Goal: Information Seeking & Learning: Learn about a topic

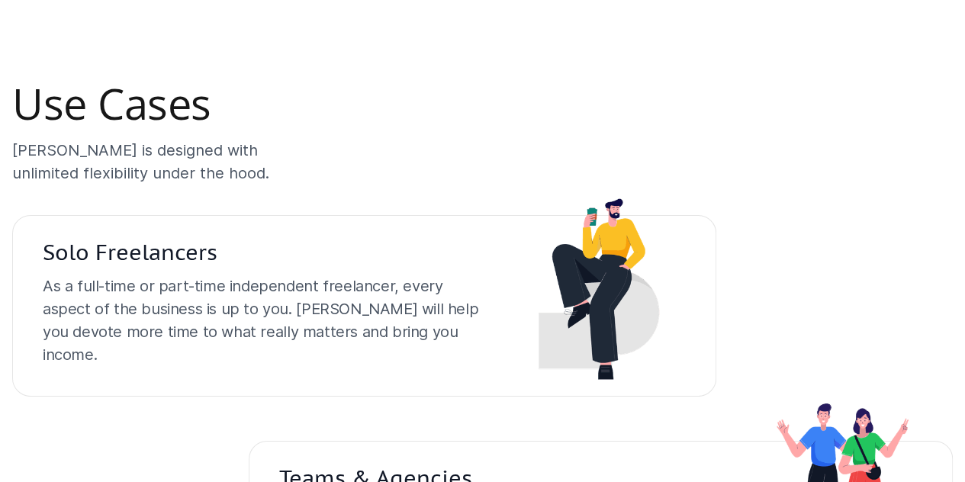
scroll to position [2709, 0]
drag, startPoint x: 665, startPoint y: 94, endPoint x: 513, endPoint y: 298, distance: 254.7
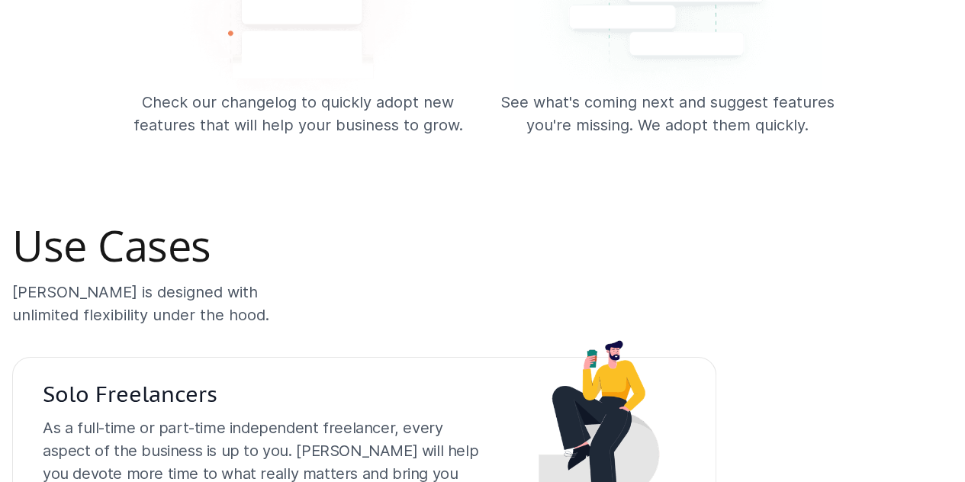
scroll to position [2566, 0]
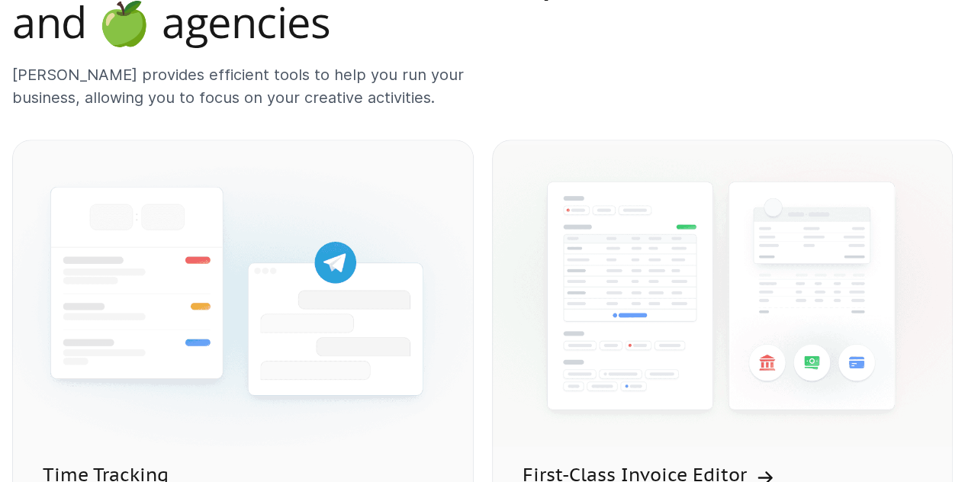
scroll to position [945, 0]
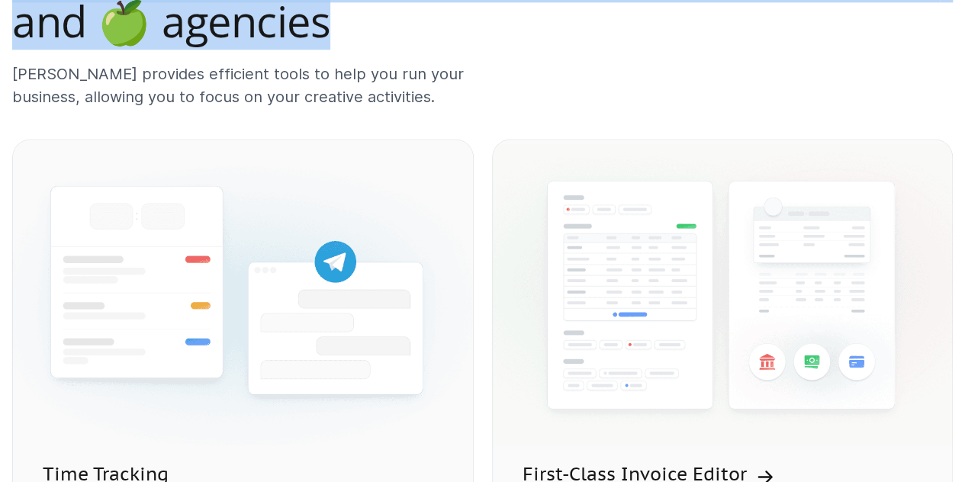
drag, startPoint x: 338, startPoint y: 175, endPoint x: 64, endPoint y: 26, distance: 311.7
click at [64, 26] on div "Product Invoicing Pricing Blog Sign In Sign Up Latest Release: Zapier Integrati…" at bounding box center [482, 230] width 965 height 2350
click at [122, 139] on div "For 🏄 freelancers, 👩‍💻 independent contractors and 🍏 agencies Edens provides ef…" at bounding box center [482, 44] width 941 height 188
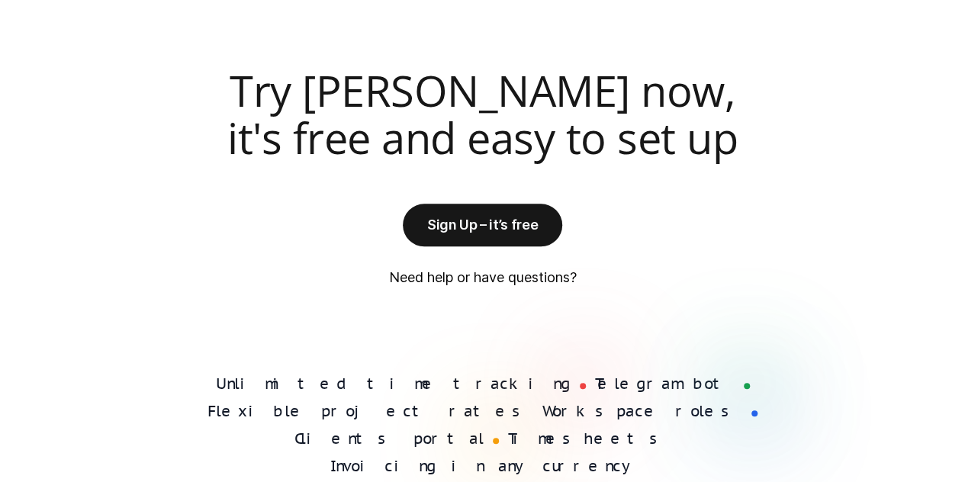
scroll to position [4105, 0]
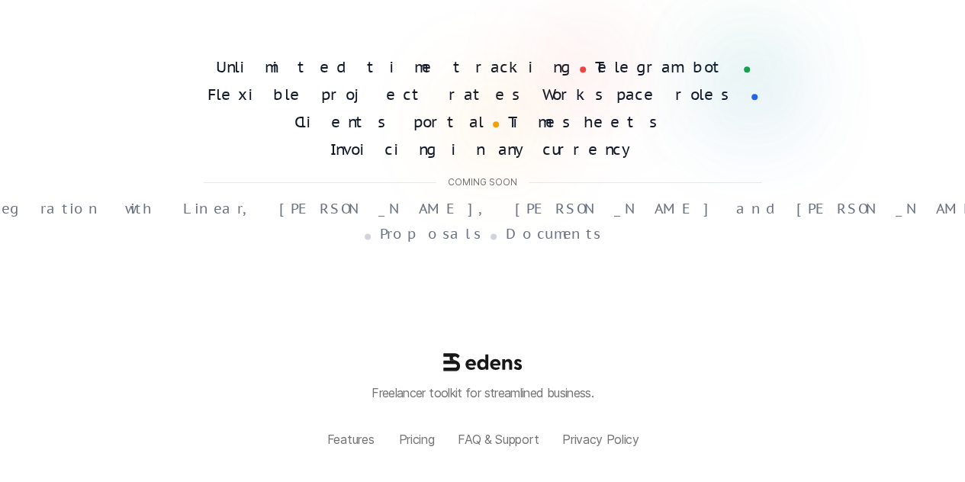
click at [475, 343] on div "Freelancer toolkit for streamlined business. Features Pricing FAQ & Support Pri…" at bounding box center [482, 398] width 965 height 159
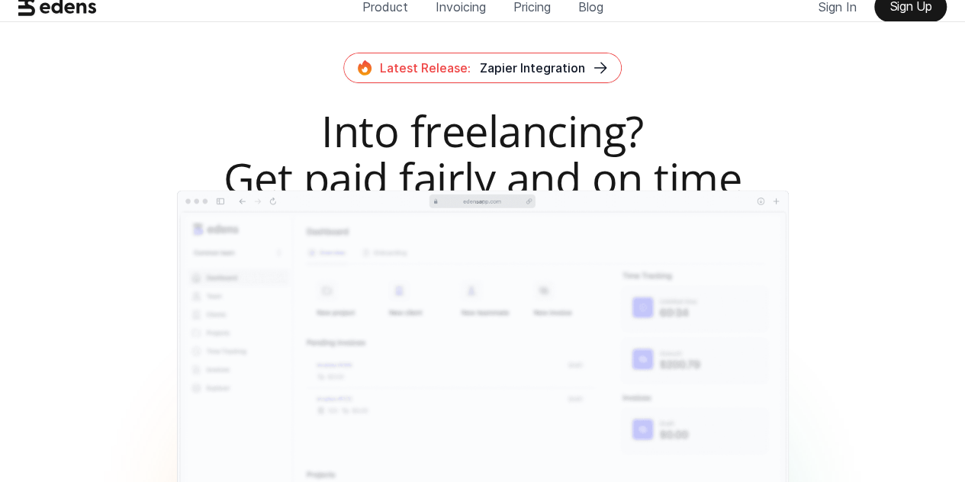
scroll to position [0, 0]
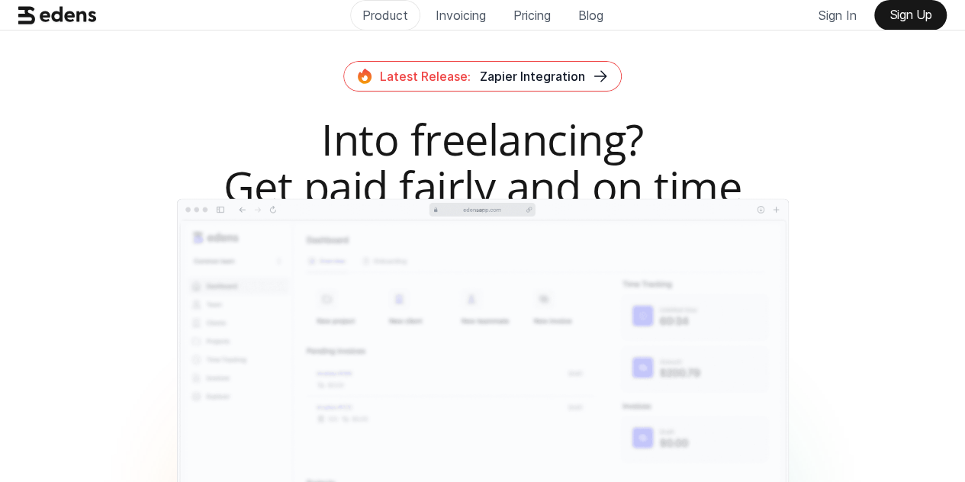
click at [385, 27] on p "Product" at bounding box center [385, 15] width 46 height 23
click at [445, 27] on p "Invoicing" at bounding box center [461, 15] width 50 height 23
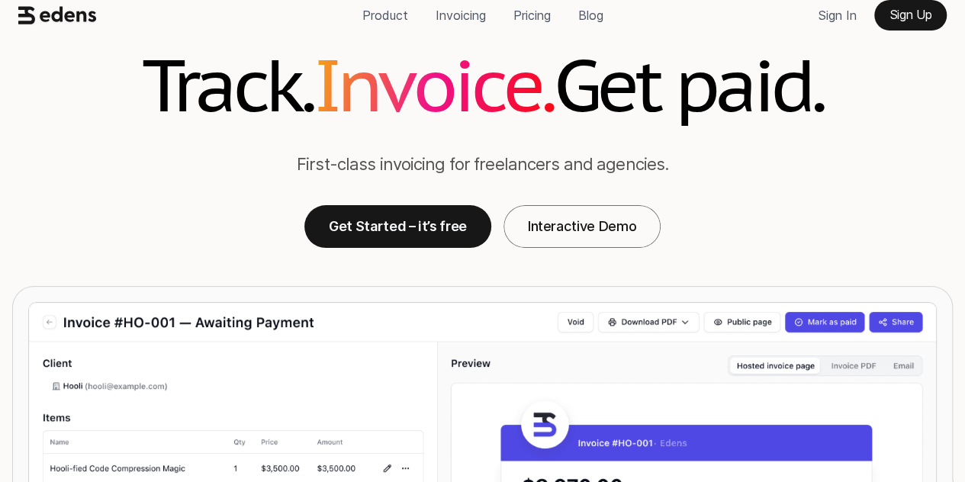
click at [70, 22] on use at bounding box center [57, 15] width 78 height 18
click at [833, 26] on p "Sign In" at bounding box center [837, 15] width 38 height 23
click at [42, 24] on use at bounding box center [57, 15] width 78 height 18
click at [78, 24] on use at bounding box center [57, 15] width 78 height 18
click at [382, 24] on p "Product" at bounding box center [385, 15] width 46 height 23
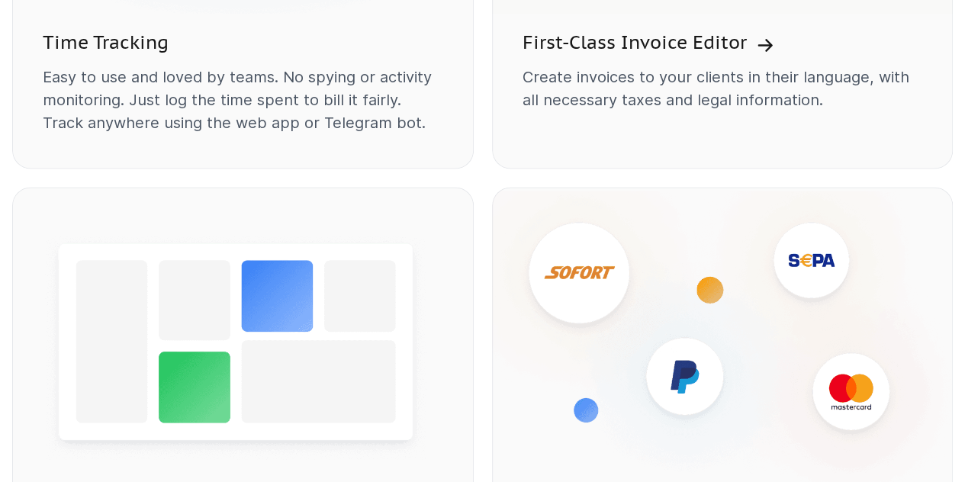
scroll to position [1279, 0]
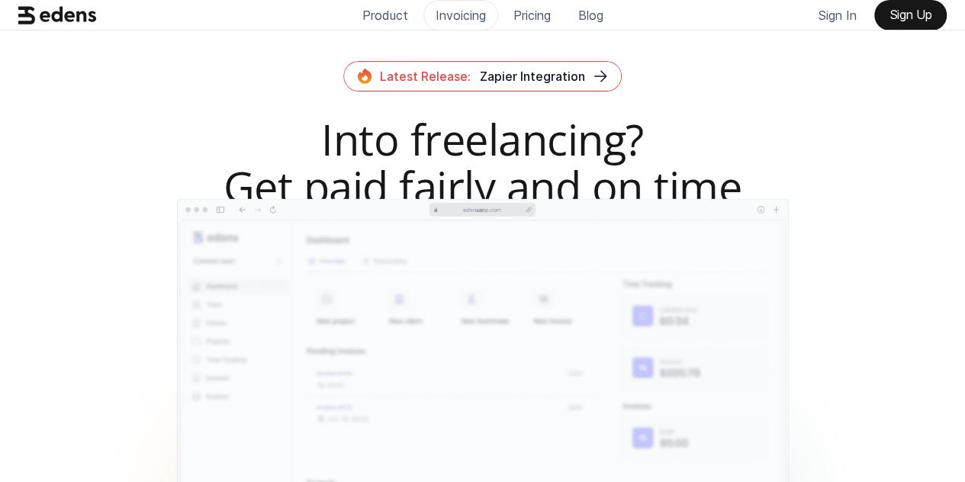
click at [456, 26] on p "Invoicing" at bounding box center [461, 15] width 50 height 23
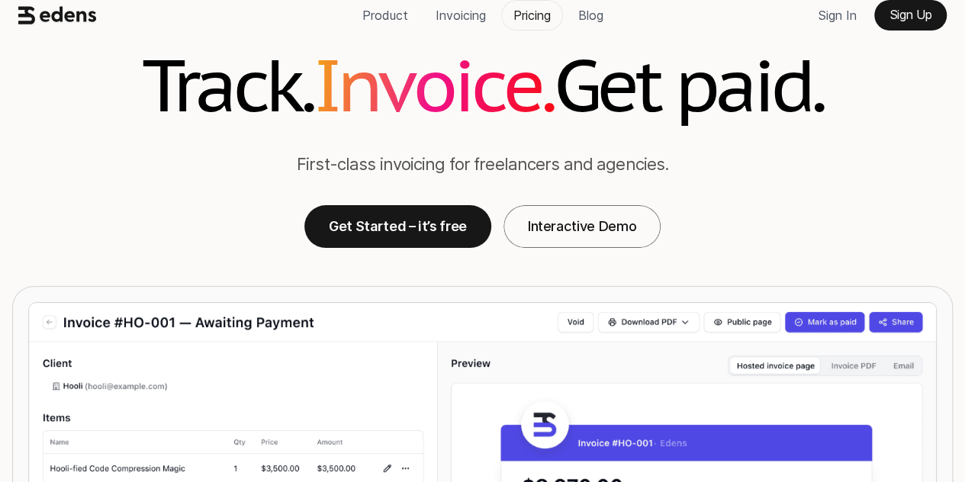
click at [534, 27] on p "Pricing" at bounding box center [531, 15] width 37 height 23
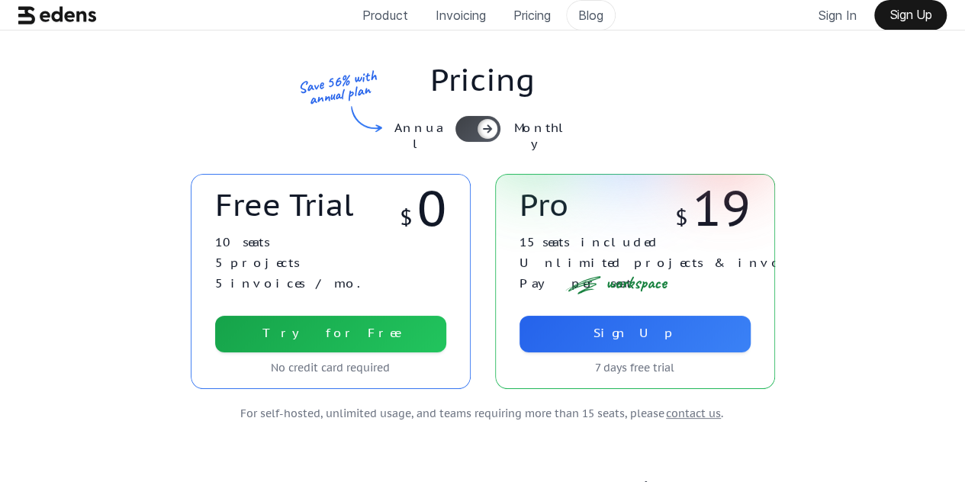
click at [590, 27] on p "Blog" at bounding box center [590, 15] width 25 height 23
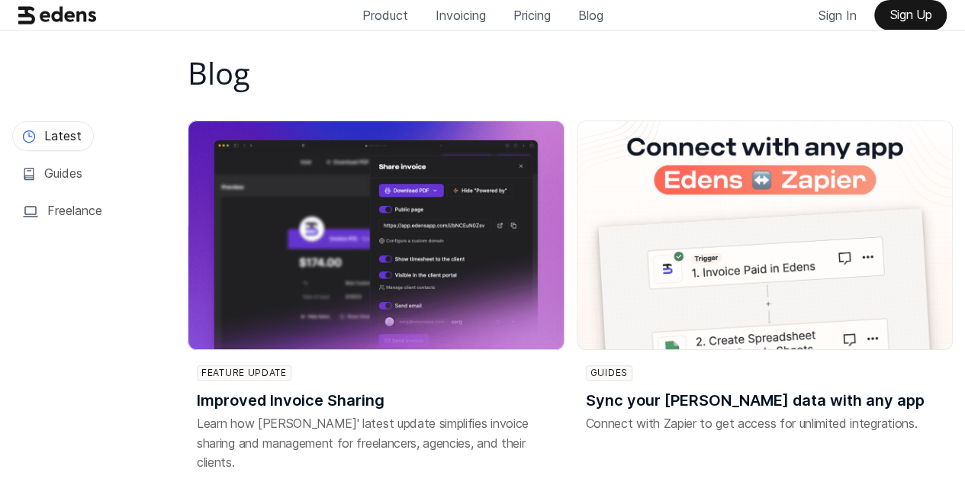
click at [38, 23] on icon at bounding box center [57, 15] width 79 height 29
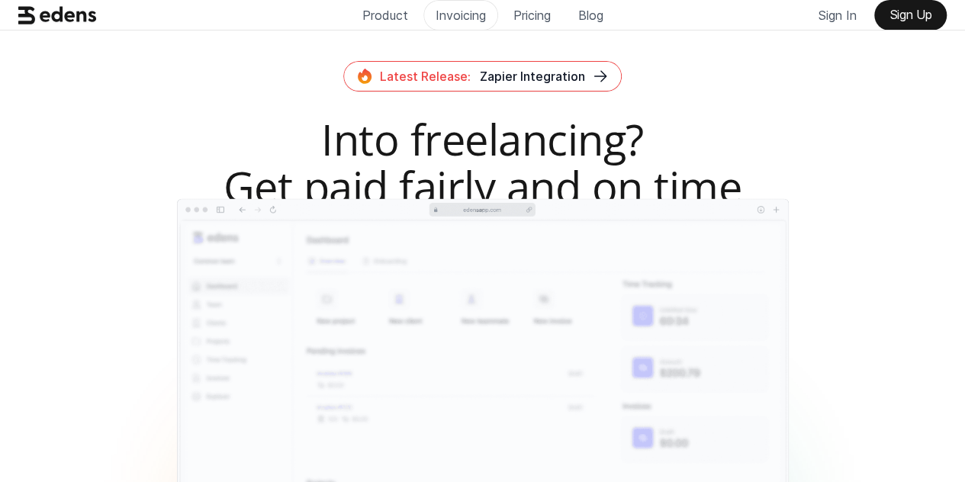
click at [455, 15] on p "Invoicing" at bounding box center [461, 15] width 50 height 23
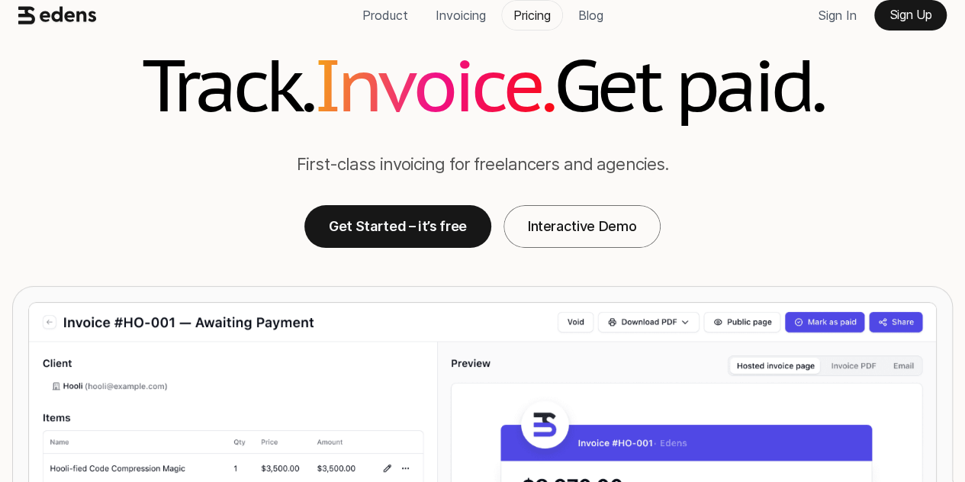
click at [533, 27] on p "Pricing" at bounding box center [531, 15] width 37 height 23
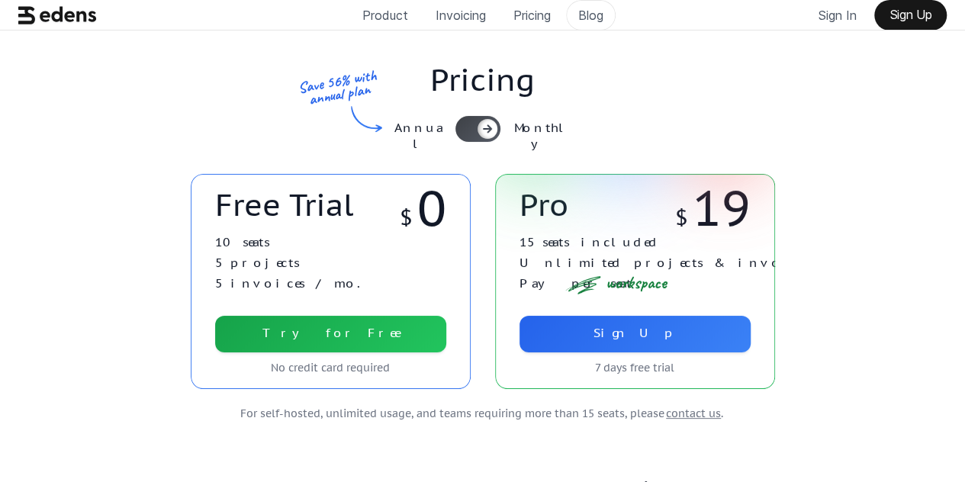
click at [587, 27] on p "Blog" at bounding box center [590, 15] width 25 height 23
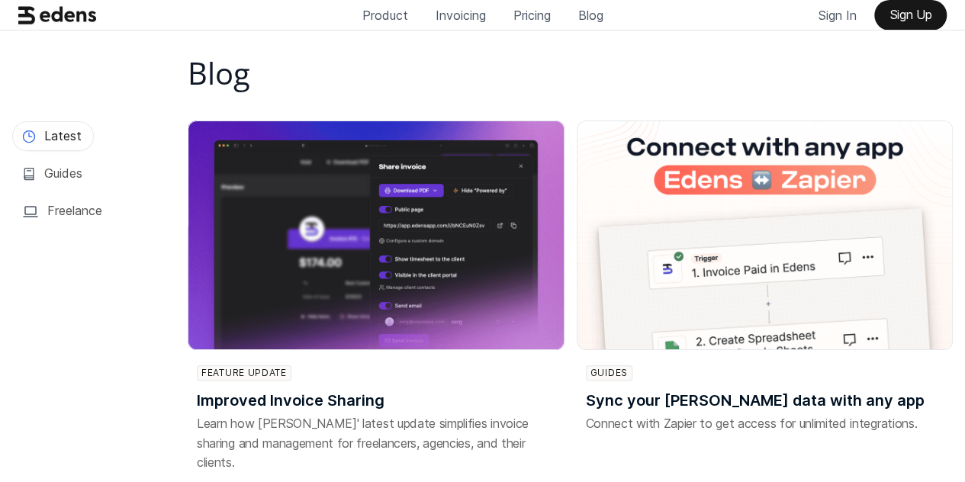
scroll to position [1, 0]
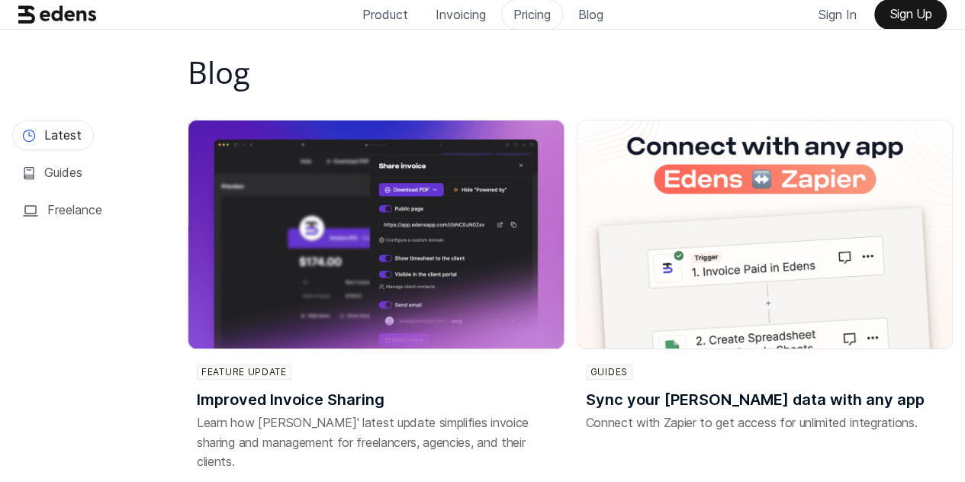
click at [536, 26] on p "Pricing" at bounding box center [531, 14] width 37 height 23
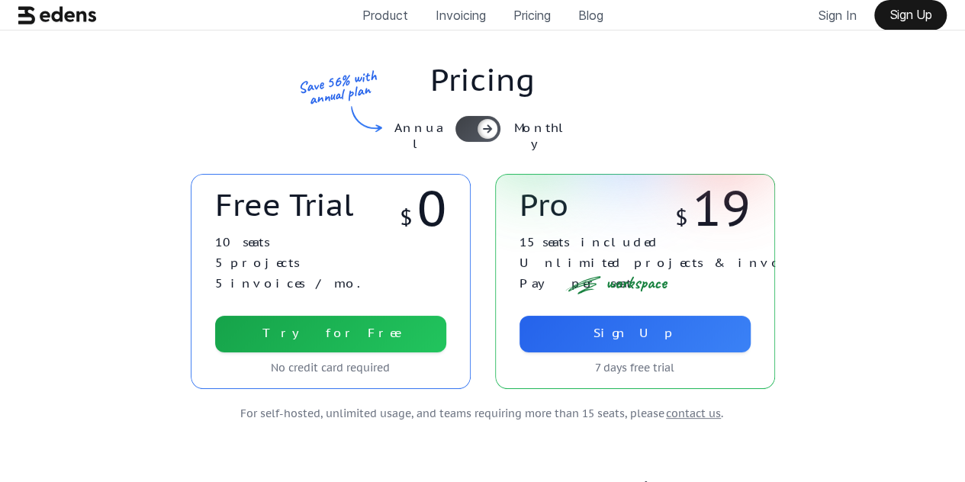
click at [78, 24] on use at bounding box center [57, 15] width 78 height 18
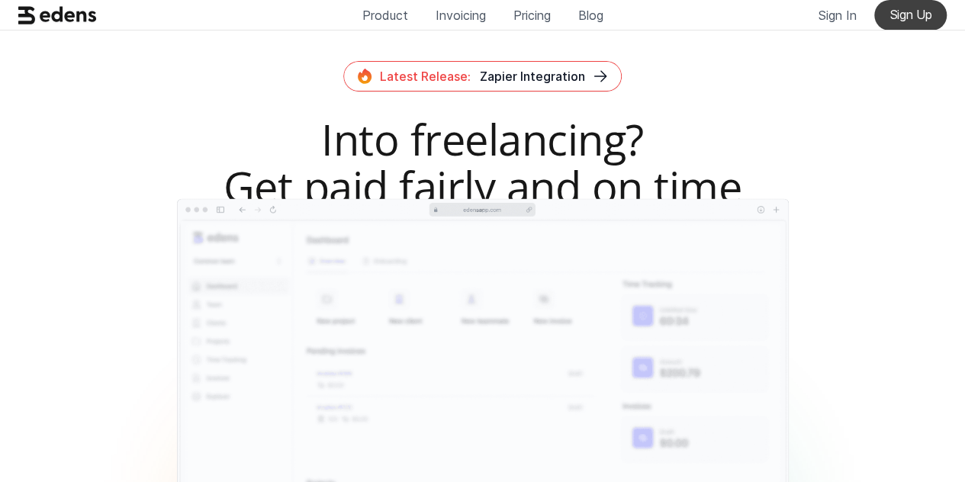
click at [908, 19] on p "Sign Up" at bounding box center [911, 15] width 42 height 14
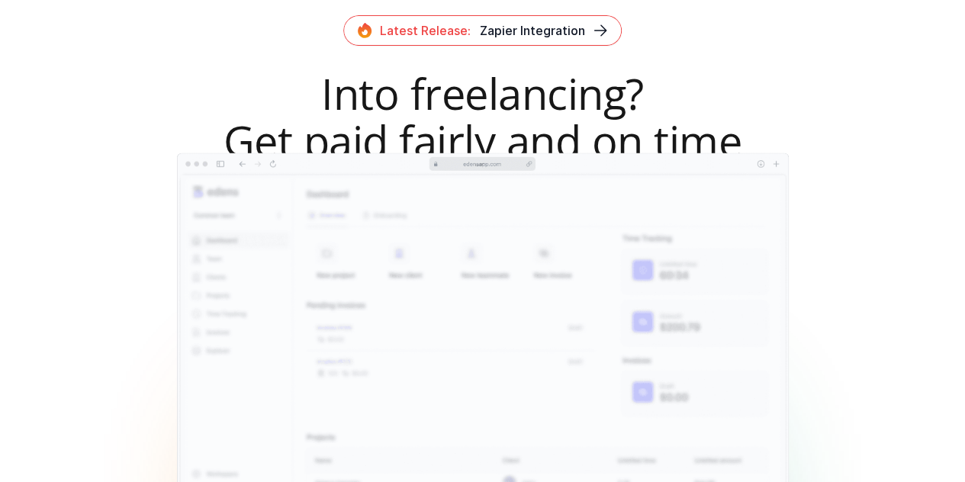
scroll to position [45, 0]
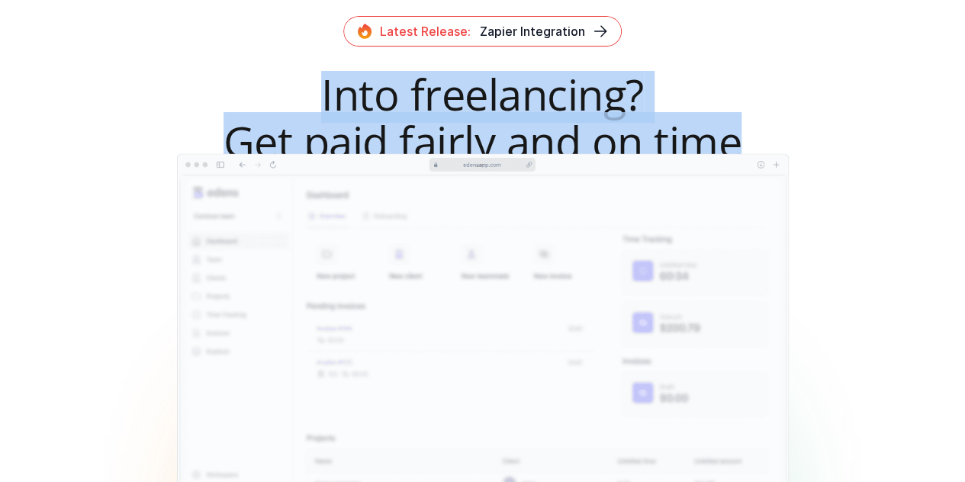
drag, startPoint x: 738, startPoint y: 166, endPoint x: 291, endPoint y: 121, distance: 449.2
click at [291, 121] on h2 "Into freelancing? Get paid fairly and on time" at bounding box center [483, 118] width 757 height 94
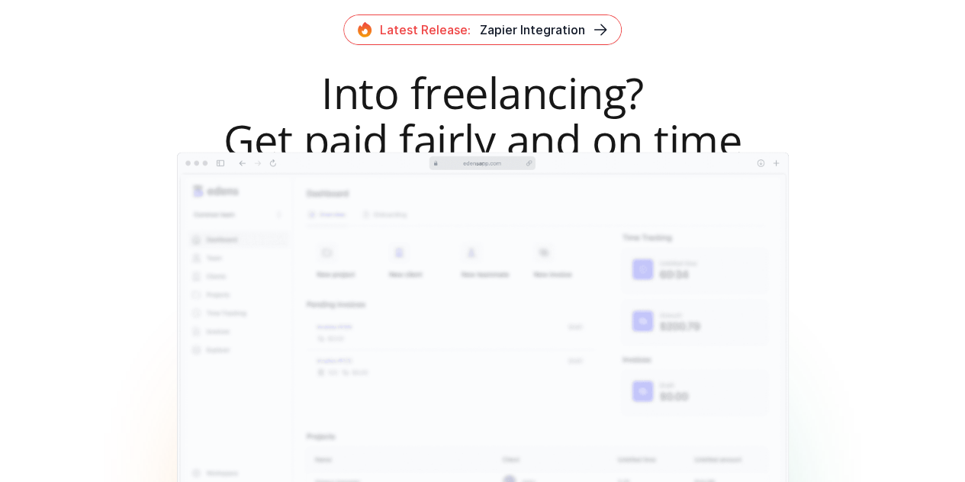
scroll to position [49, 0]
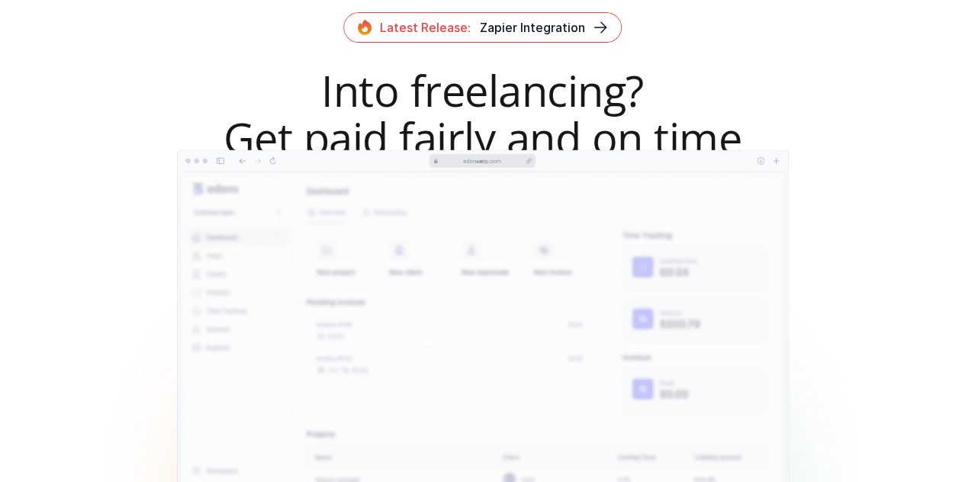
click at [794, 130] on h2 "Into freelancing? Get paid fairly and on time" at bounding box center [483, 114] width 757 height 94
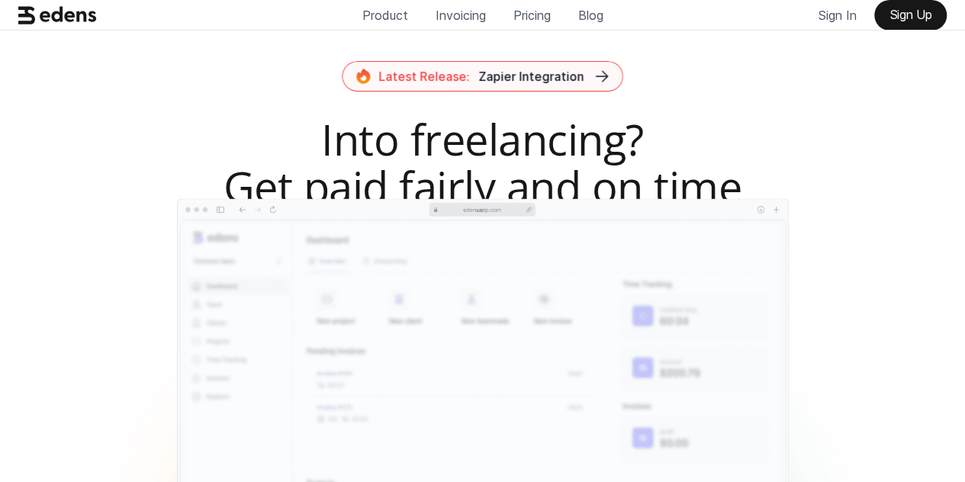
drag, startPoint x: 554, startPoint y: 93, endPoint x: 467, endPoint y: 140, distance: 98.6
click at [467, 140] on h2 "Into freelancing? Get paid fairly and on time" at bounding box center [483, 163] width 757 height 94
click at [496, 84] on span "Zapier Integration" at bounding box center [530, 76] width 105 height 15
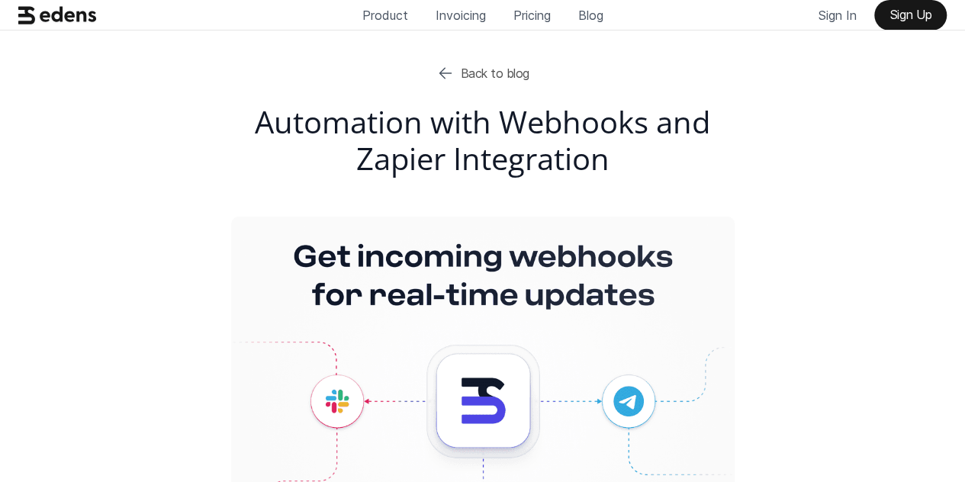
click at [47, 24] on use at bounding box center [57, 15] width 78 height 18
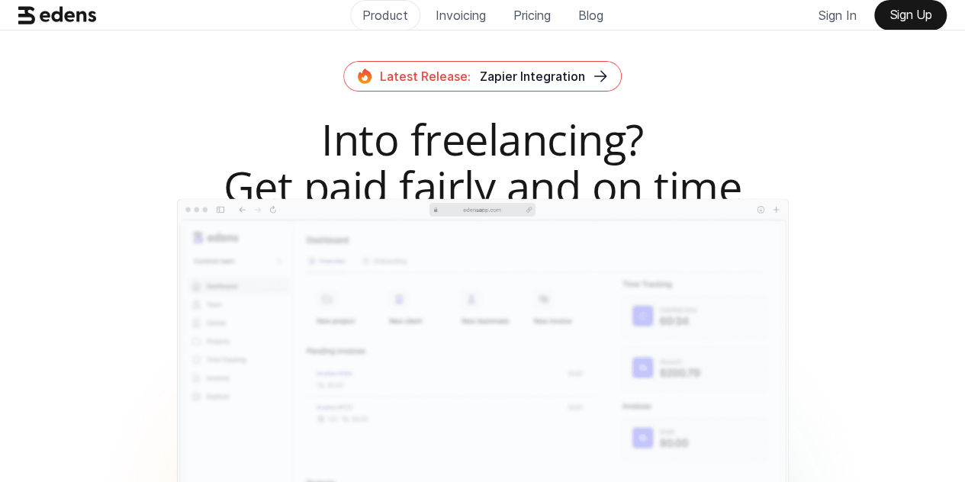
click at [385, 23] on p "Product" at bounding box center [385, 15] width 46 height 23
click at [468, 25] on p "Invoicing" at bounding box center [461, 15] width 50 height 23
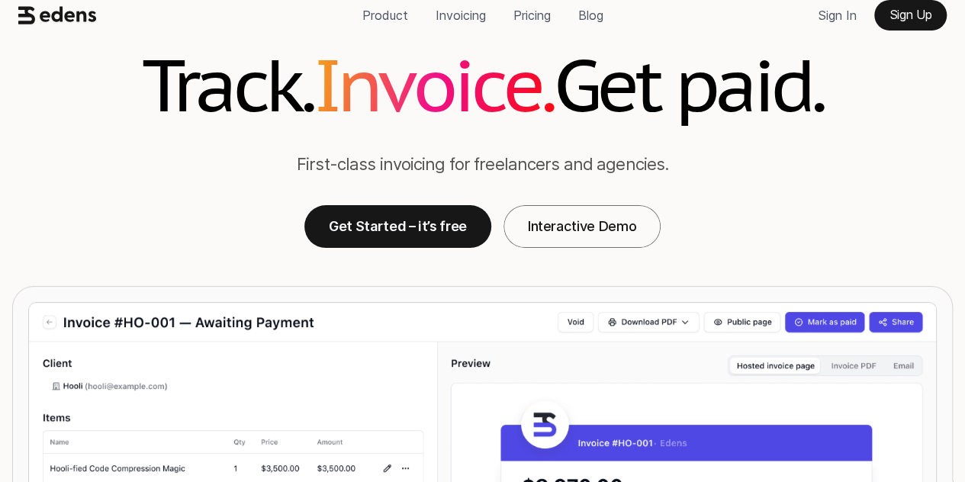
click at [44, 22] on use at bounding box center [57, 15] width 78 height 18
click at [38, 29] on icon at bounding box center [57, 15] width 79 height 29
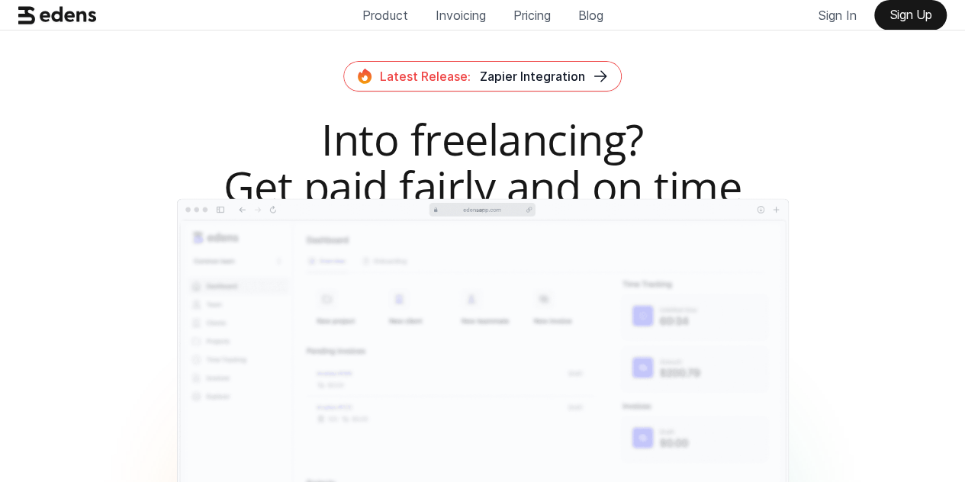
click at [528, 210] on h2 "Into freelancing? Get paid fairly and on time" at bounding box center [483, 163] width 757 height 94
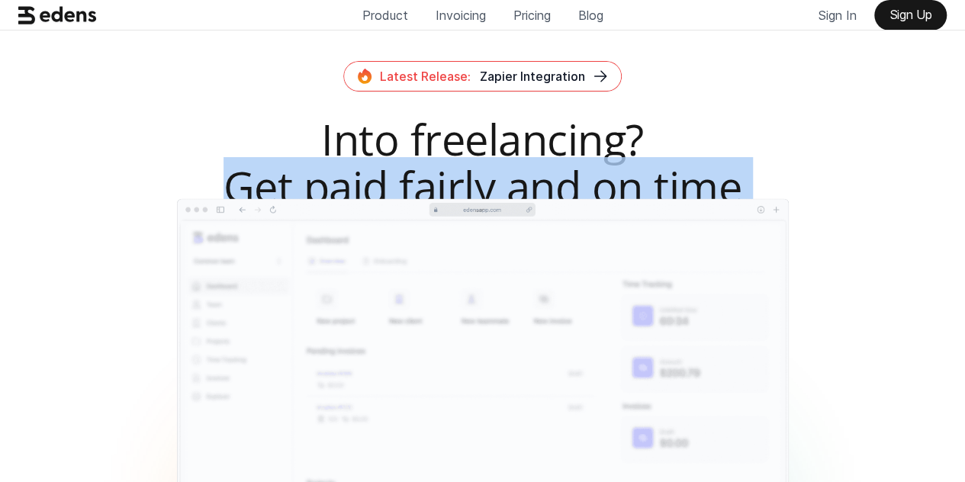
click at [528, 210] on h2 "Into freelancing? Get paid fairly and on time" at bounding box center [483, 163] width 757 height 94
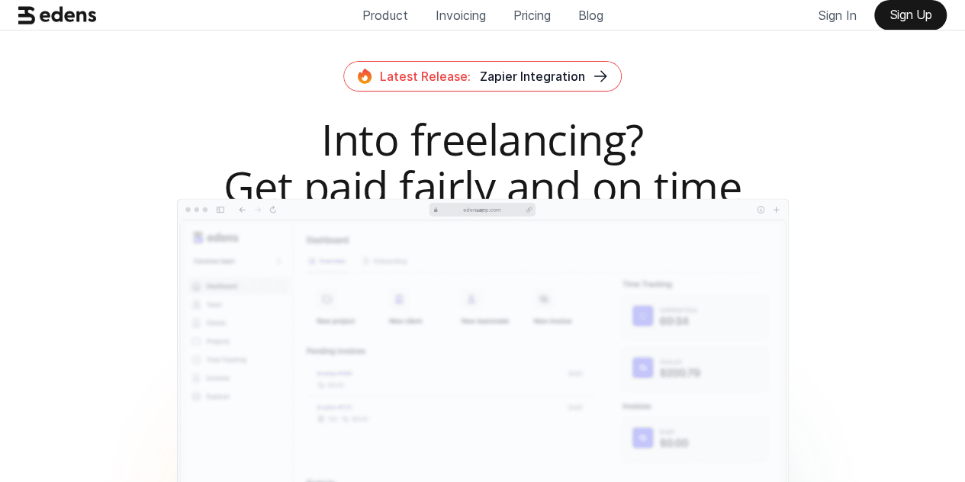
click at [552, 268] on p "[PERSON_NAME] helps with time tracking, invoicing, optimizing essential busines…" at bounding box center [483, 251] width 518 height 46
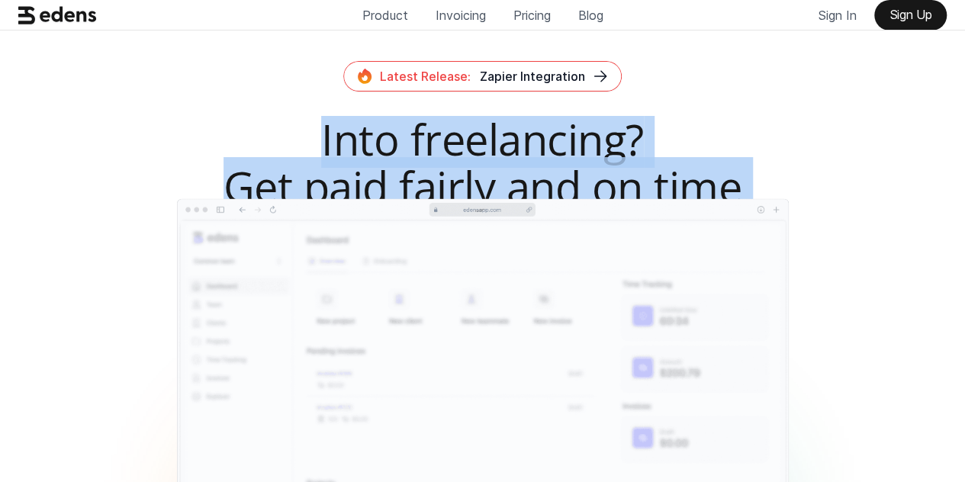
drag, startPoint x: 314, startPoint y: 150, endPoint x: 650, endPoint y: 310, distance: 372.3
click at [650, 310] on div "Latest Release: Zapier Integration Into freelancing? Get paid fairly and on tim…" at bounding box center [482, 203] width 781 height 285
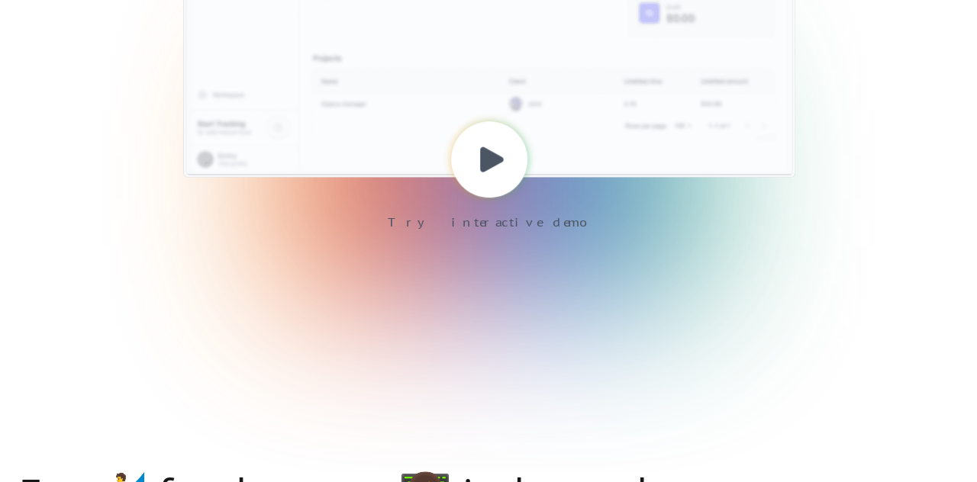
scroll to position [424, 0]
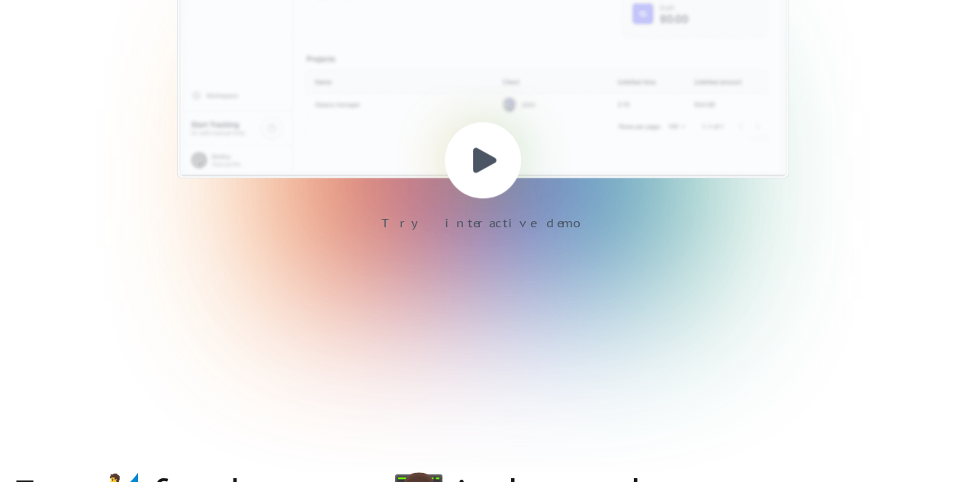
drag, startPoint x: 482, startPoint y: 241, endPoint x: 468, endPoint y: 238, distance: 14.8
click at [468, 179] on icon at bounding box center [484, 160] width 37 height 37
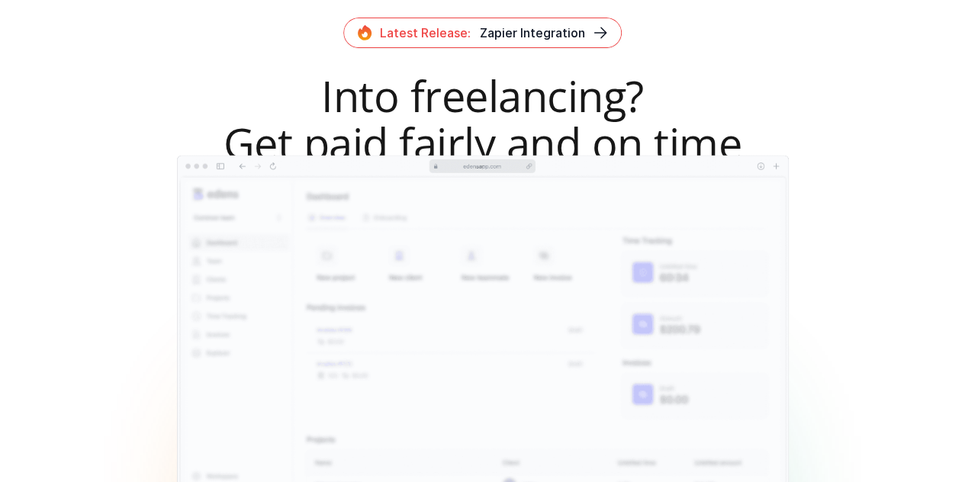
scroll to position [34, 0]
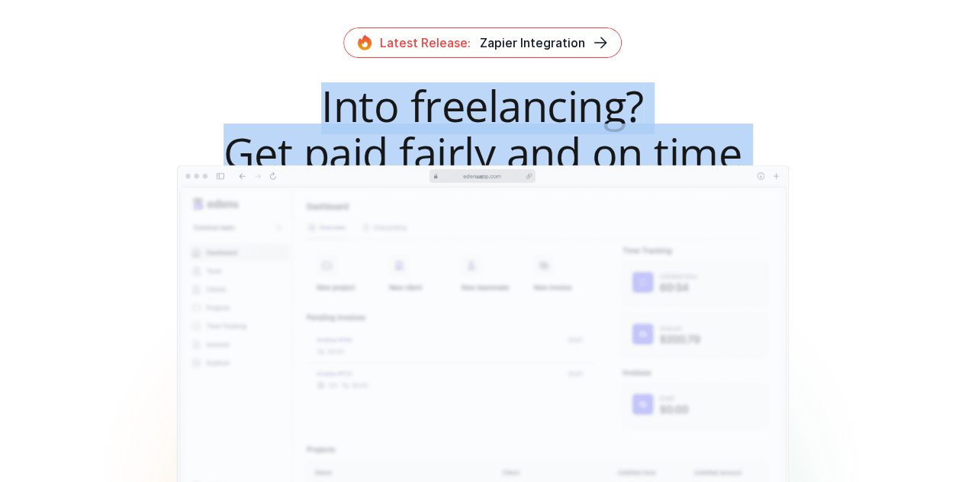
drag, startPoint x: 319, startPoint y: 120, endPoint x: 658, endPoint y: 254, distance: 365.1
click at [658, 240] on div "Into freelancing? Get paid fairly and on time [PERSON_NAME] helps with time tra…" at bounding box center [483, 161] width 757 height 158
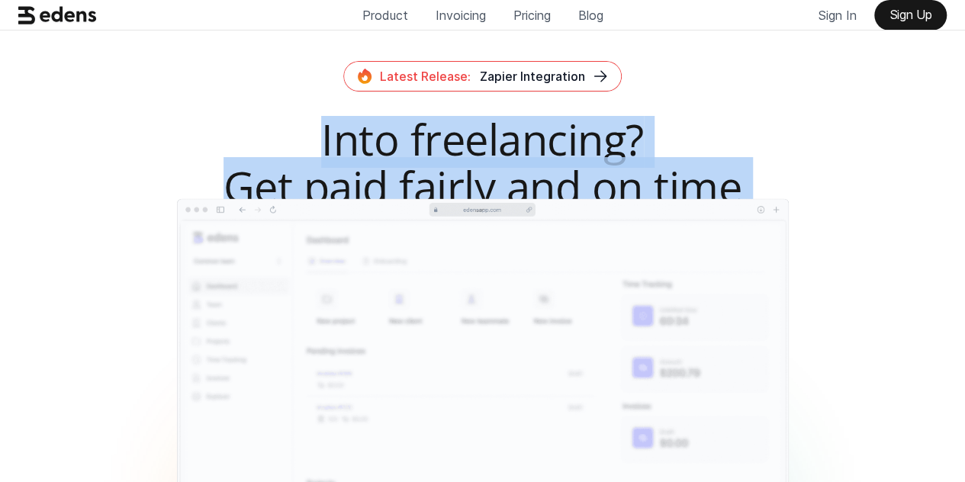
click at [798, 150] on h2 "Into freelancing? Get paid fairly and on time" at bounding box center [483, 163] width 757 height 94
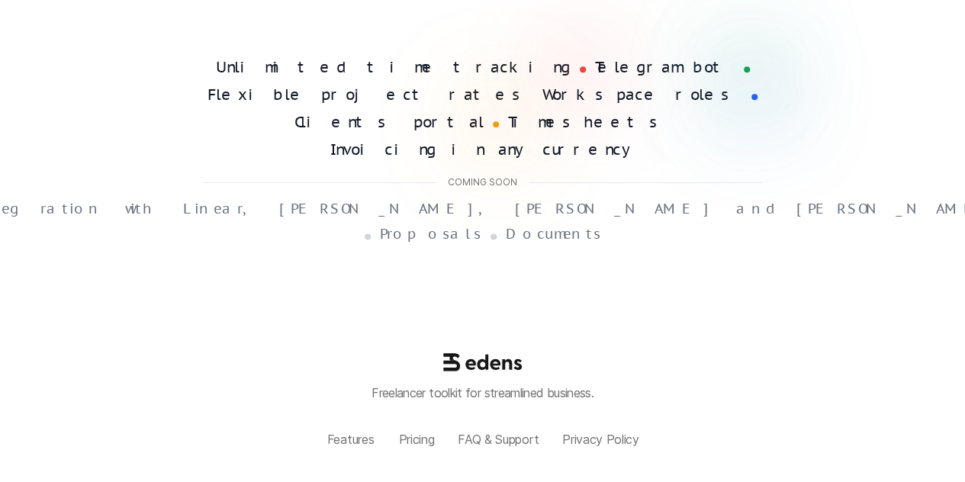
scroll to position [4105, 0]
click at [350, 131] on h4 "Clients portal" at bounding box center [388, 122] width 189 height 18
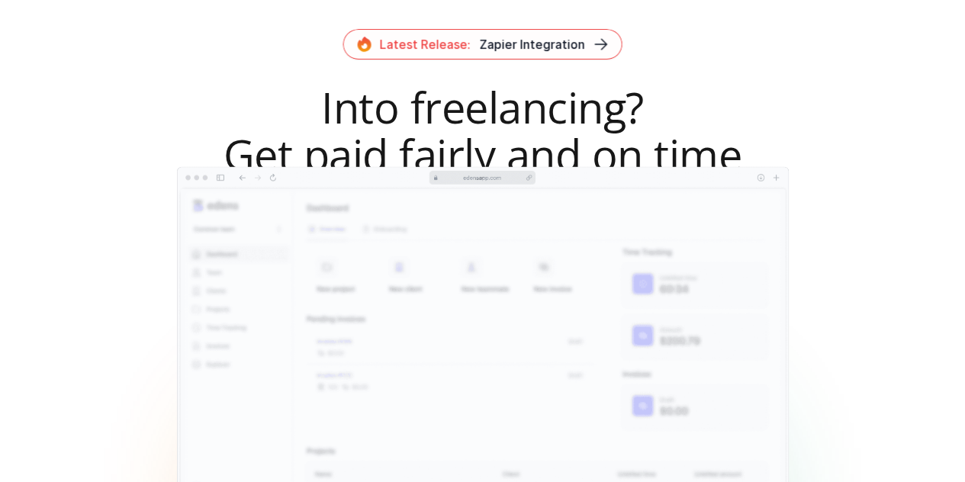
scroll to position [0, 0]
